Goal: Navigation & Orientation: Find specific page/section

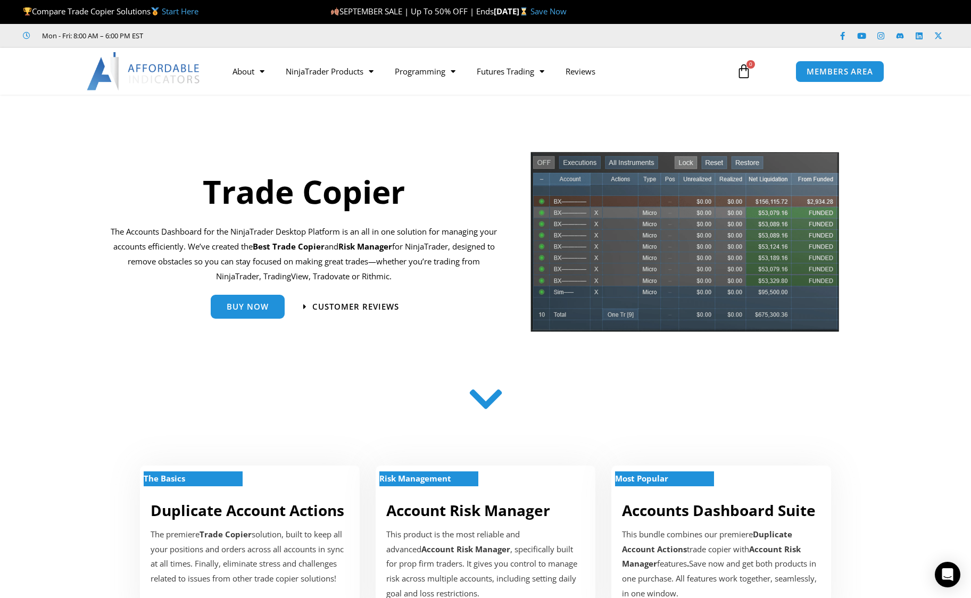
click at [912, 385] on section at bounding box center [485, 401] width 971 height 56
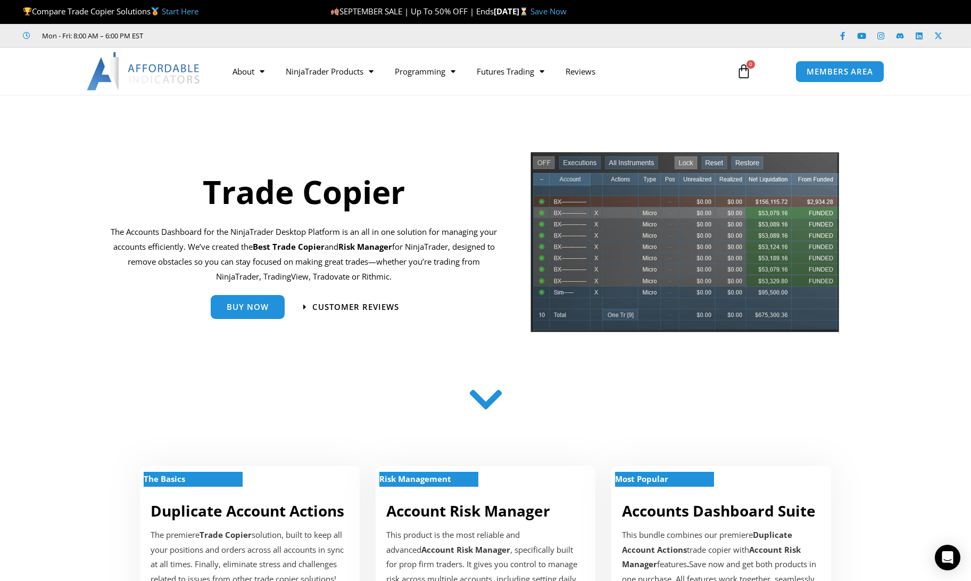
click at [877, 558] on section "The Basics Duplicate Account Actions The premiere Trade Copier solution, built …" at bounding box center [485, 532] width 971 height 209
